Goal: Task Accomplishment & Management: Manage account settings

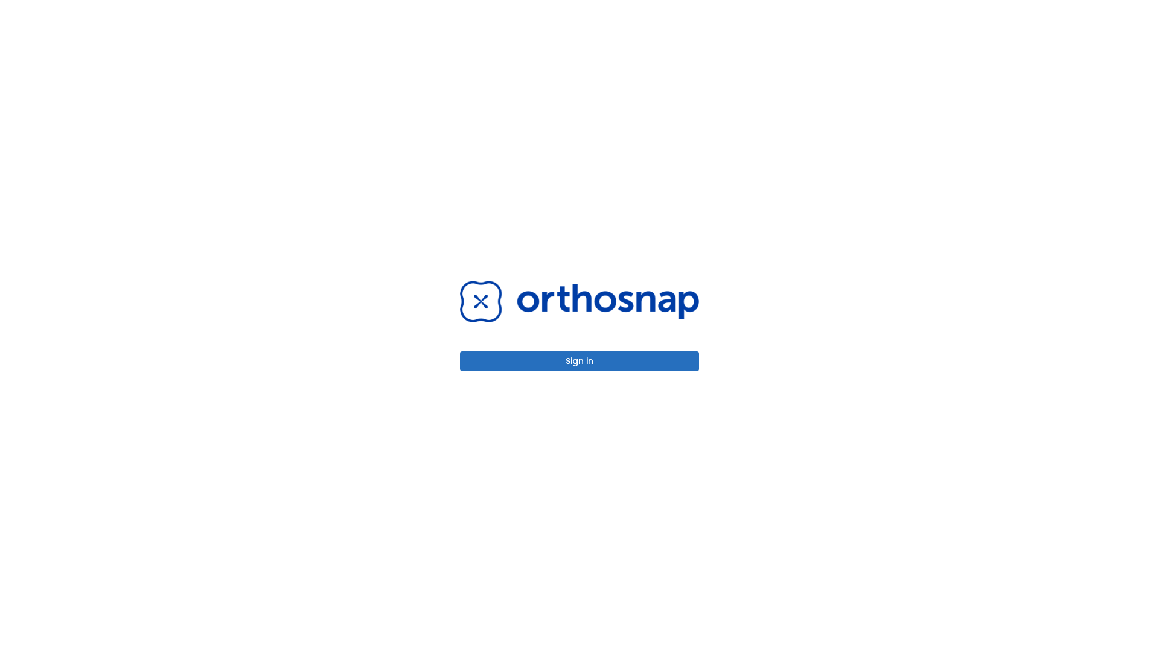
click at [579, 361] on button "Sign in" at bounding box center [579, 361] width 239 height 20
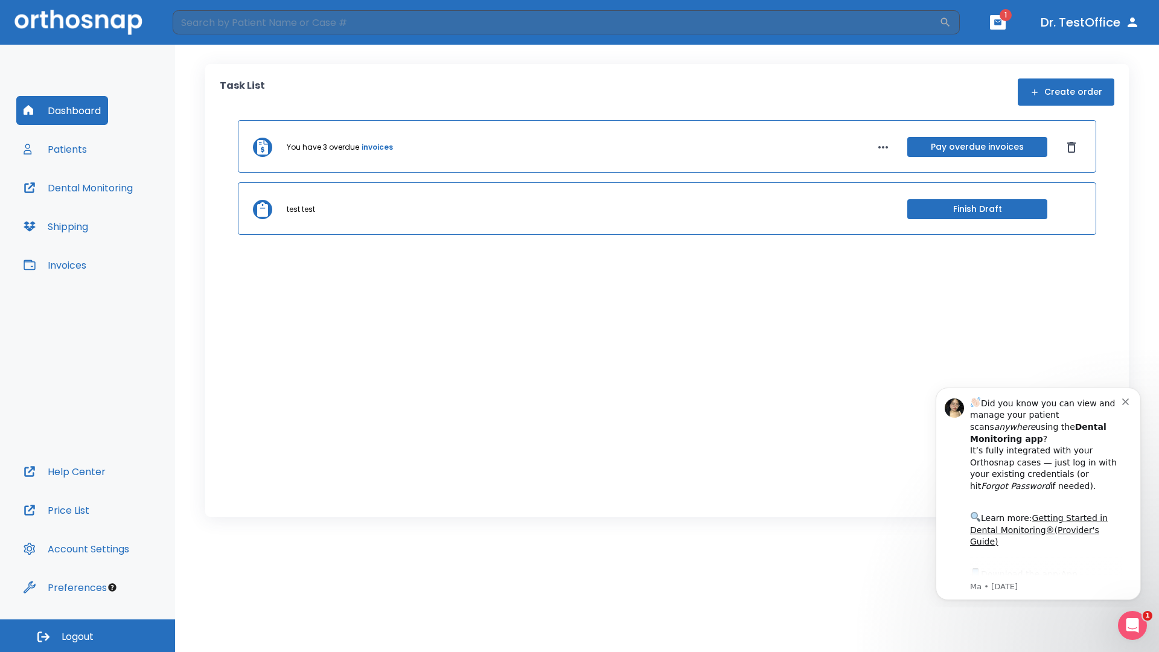
click at [88, 635] on span "Logout" at bounding box center [78, 636] width 32 height 13
